Goal: Information Seeking & Learning: Learn about a topic

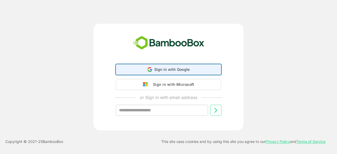
click at [195, 71] on div "Sign in with Google Sign in with Google. Opens in new tab" at bounding box center [168, 69] width 98 height 10
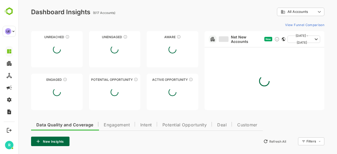
type input "**********"
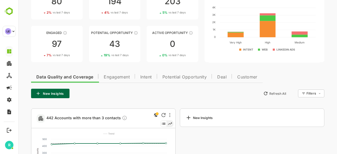
scroll to position [50, 0]
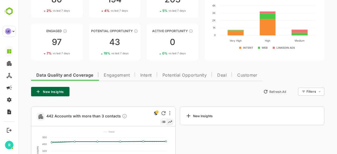
click at [121, 76] on span "Engagement" at bounding box center [117, 75] width 26 height 4
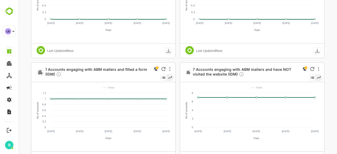
scroll to position [421, 0]
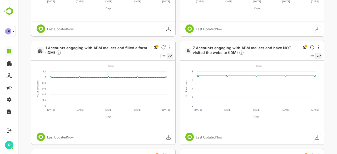
scroll to position [443, 0]
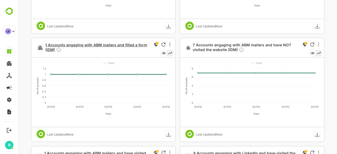
click at [114, 44] on span "1 Accounts engaging with ABM mailers and filled a form (IDM)" at bounding box center [97, 48] width 105 height 11
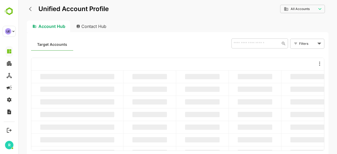
scroll to position [0, 0]
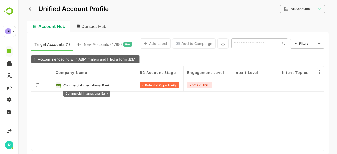
click at [94, 86] on span "Commercial International Bank" at bounding box center [86, 85] width 46 height 4
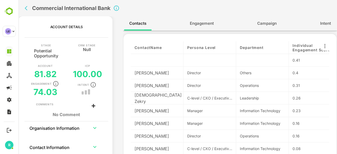
click at [201, 20] on span "Engagement" at bounding box center [202, 23] width 24 height 7
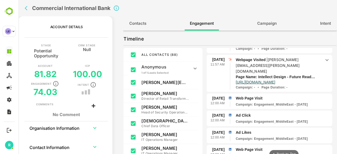
scroll to position [471, 0]
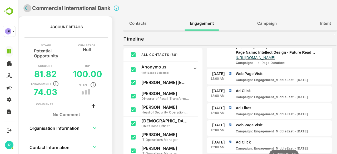
click at [28, 7] on icon "back" at bounding box center [27, 8] width 5 height 5
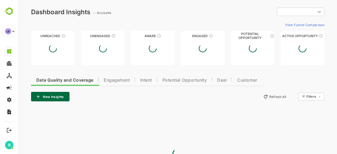
type input "**********"
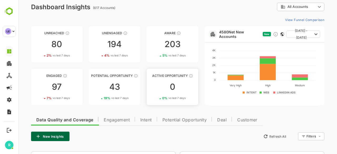
scroll to position [89, 0]
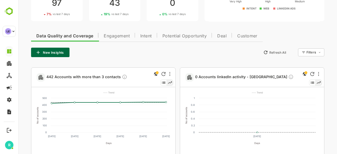
click at [122, 36] on span "Engagement" at bounding box center [117, 36] width 26 height 4
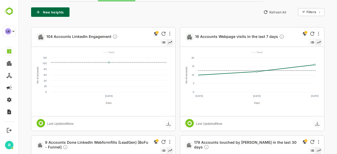
scroll to position [129, 0]
click at [95, 36] on span "104 Accounts LinkedIn Engagement" at bounding box center [81, 37] width 71 height 6
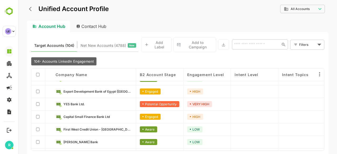
scroll to position [0, 0]
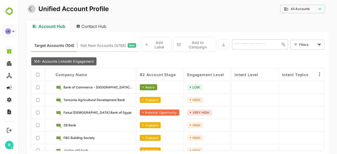
click at [29, 9] on icon "back" at bounding box center [30, 9] width 3 height 4
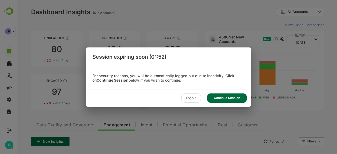
click at [222, 97] on div "Continue Session" at bounding box center [226, 97] width 39 height 9
